Goal: Complete application form

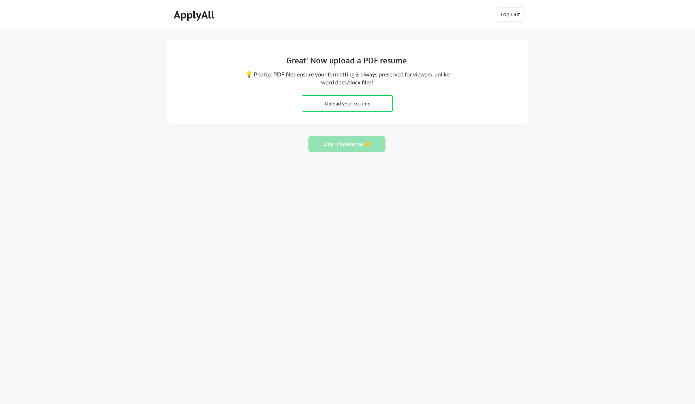
click at [337, 103] on input "file" at bounding box center [347, 104] width 90 height 16
type input "C:\fakepath\Resume_Christina Melo.pdf"
click at [361, 143] on button "Enter Preferences 👉" at bounding box center [347, 144] width 77 height 16
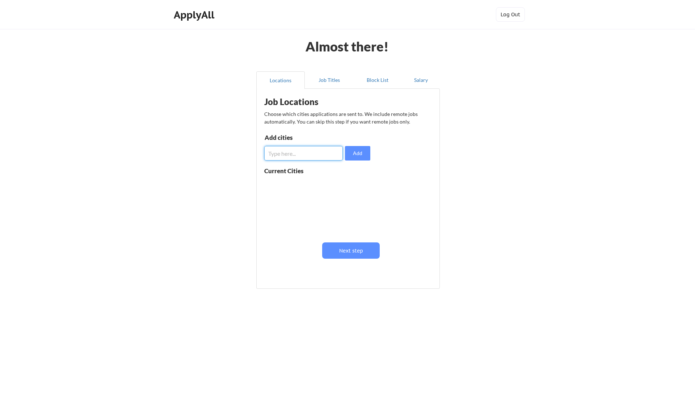
click at [317, 156] on input "input" at bounding box center [303, 153] width 79 height 14
type input "[GEOGRAPHIC_DATA]"
click at [357, 155] on button "Add" at bounding box center [357, 153] width 25 height 14
click at [289, 150] on input "input" at bounding box center [303, 153] width 79 height 14
type input "Germany"
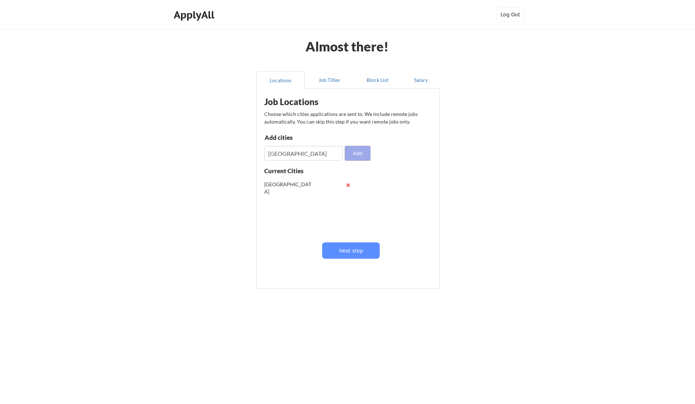
click at [360, 152] on button "Add" at bounding box center [357, 153] width 25 height 14
click at [328, 78] on button "Job Titles" at bounding box center [329, 79] width 49 height 17
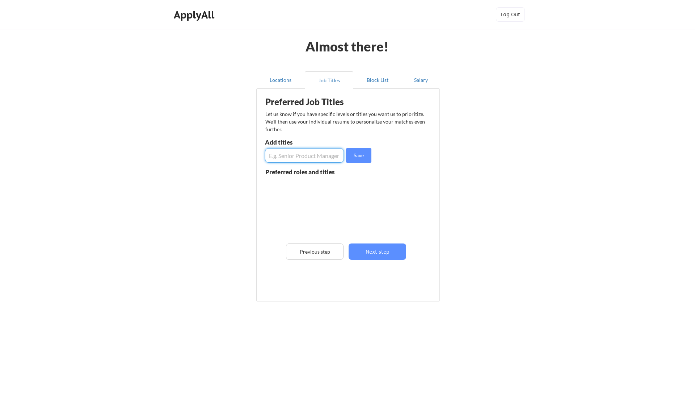
click at [297, 155] on input "input" at bounding box center [304, 155] width 79 height 14
type input "H"
type input "Senior HR Business Partner"
click at [359, 154] on button "Save" at bounding box center [358, 155] width 25 height 14
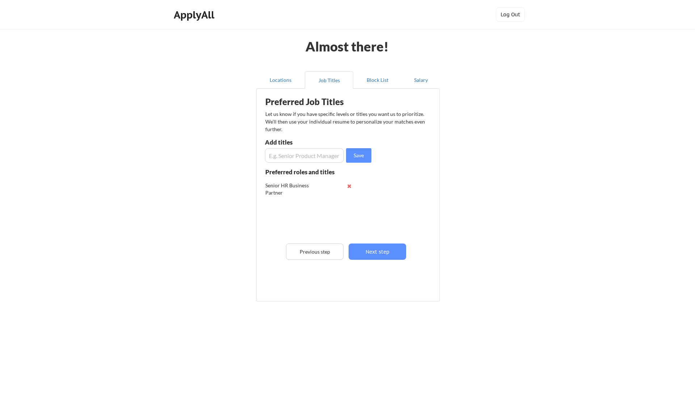
click at [276, 153] on input "input" at bounding box center [304, 155] width 79 height 14
type input "S"
type input "HR Manager"
drag, startPoint x: 359, startPoint y: 155, endPoint x: 295, endPoint y: 159, distance: 64.2
click at [359, 155] on button "Save" at bounding box center [358, 155] width 25 height 14
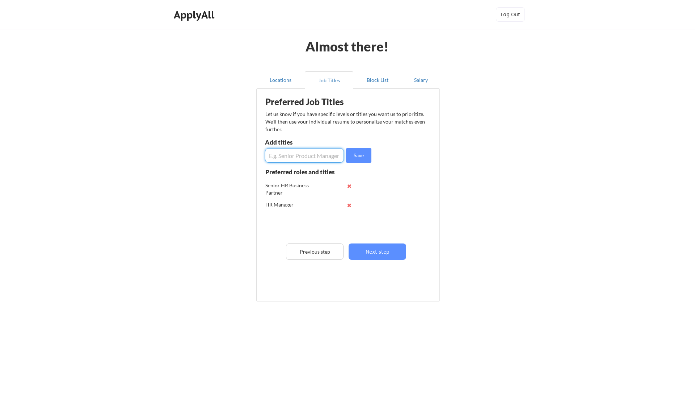
click at [297, 155] on input "input" at bounding box center [304, 155] width 79 height 14
type input "HR Generalist"
click at [355, 151] on button "Save" at bounding box center [358, 155] width 25 height 14
click at [305, 156] on input "input" at bounding box center [304, 155] width 79 height 14
type input "Senior Talent Acquisition Manager"
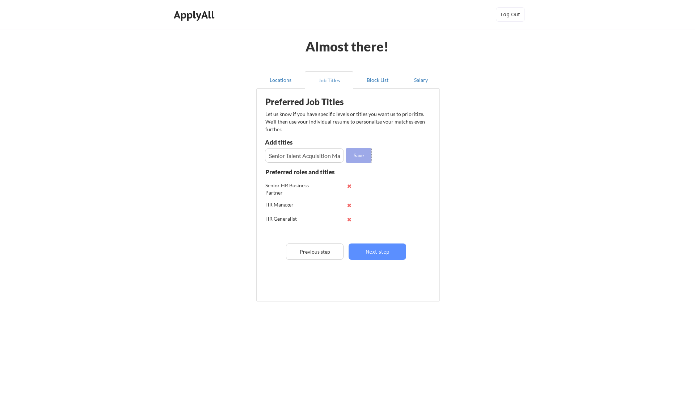
click at [361, 153] on button "Save" at bounding box center [358, 155] width 25 height 14
click at [384, 254] on button "Next step" at bounding box center [378, 251] width 58 height 16
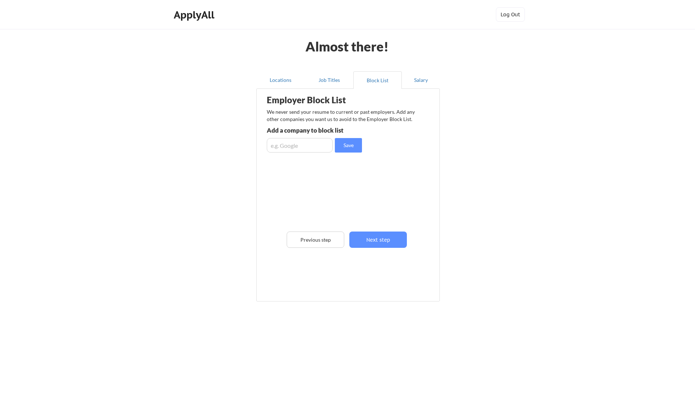
click at [282, 145] on input "input" at bounding box center [300, 145] width 66 height 14
type input "Evonik"
click at [339, 140] on button "Save" at bounding box center [348, 145] width 27 height 14
click at [416, 79] on button "Salary" at bounding box center [421, 79] width 38 height 17
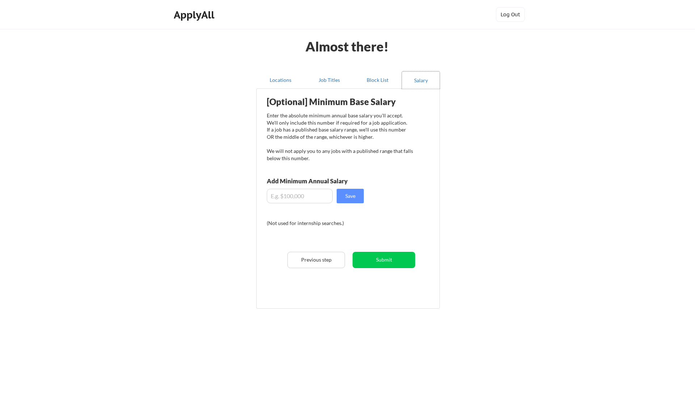
click at [299, 199] on input "input" at bounding box center [300, 196] width 66 height 14
type input "$5"
type input "$95,000"
click at [356, 196] on button "Save" at bounding box center [350, 196] width 27 height 14
click at [387, 260] on button "Submit" at bounding box center [384, 260] width 63 height 16
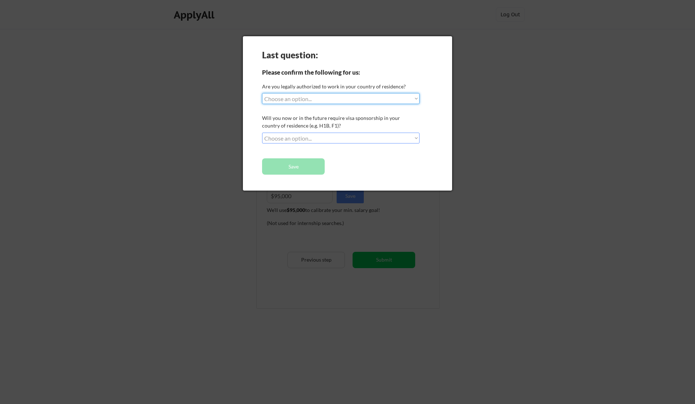
click at [262, 93] on select "Choose an option... Yes, I am a US Citizen Yes, I am a Canadian Citizen Yes, I …" at bounding box center [341, 98] width 158 height 11
select select ""no__i_am_not__yet__authorized""
click option "No, I am not (yet) authorized" at bounding box center [0, 0] width 0 height 0
click at [262, 133] on select "Choose an option... No, I will not need sponsorship Yes, I will need sponsorship" at bounding box center [341, 138] width 158 height 11
select select ""no__i_will_not_need_sponsorship""
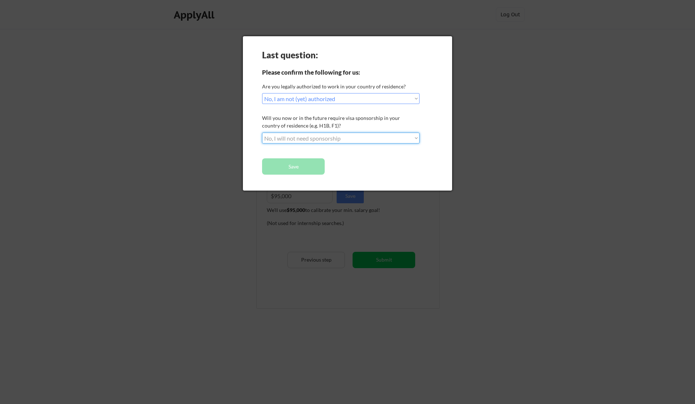
click option "No, I will not need sponsorship" at bounding box center [0, 0] width 0 height 0
click at [296, 162] on button "Save" at bounding box center [293, 166] width 63 height 16
